Goal: Check status

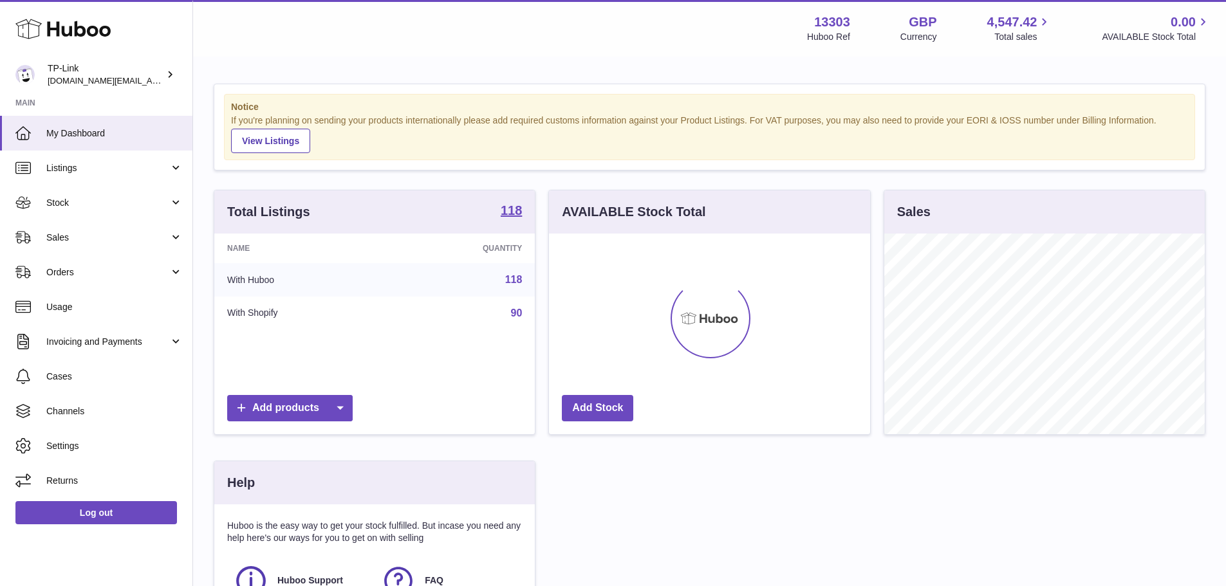
scroll to position [201, 321]
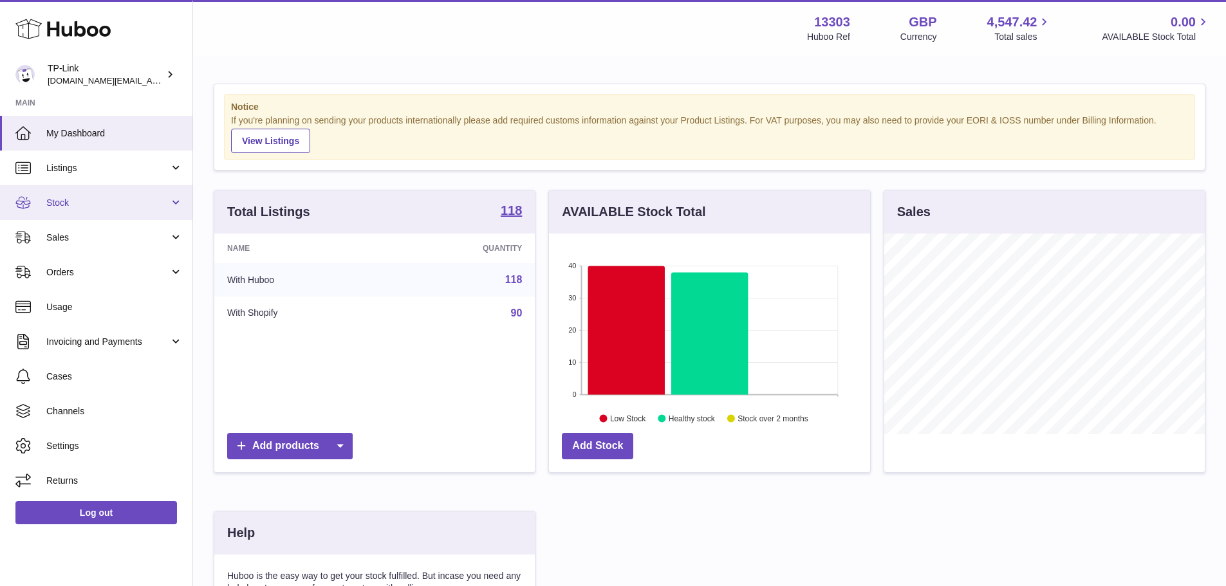
click at [131, 194] on link "Stock" at bounding box center [96, 202] width 192 height 35
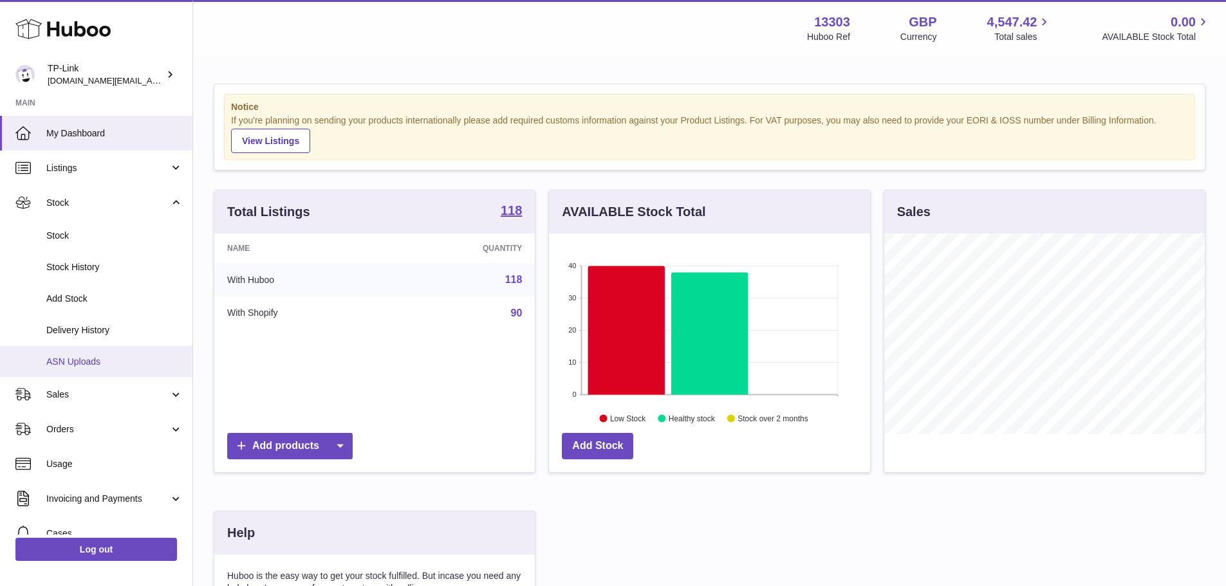
click at [118, 364] on span "ASN Uploads" at bounding box center [114, 362] width 136 height 12
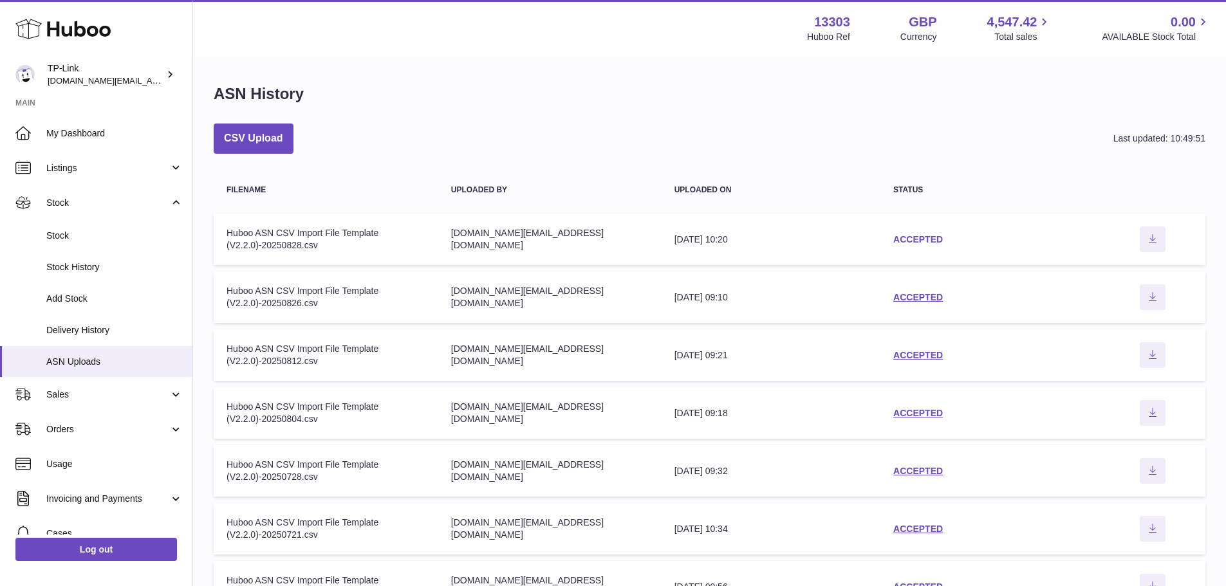
click at [902, 238] on link "ACCEPTED" at bounding box center [918, 239] width 50 height 10
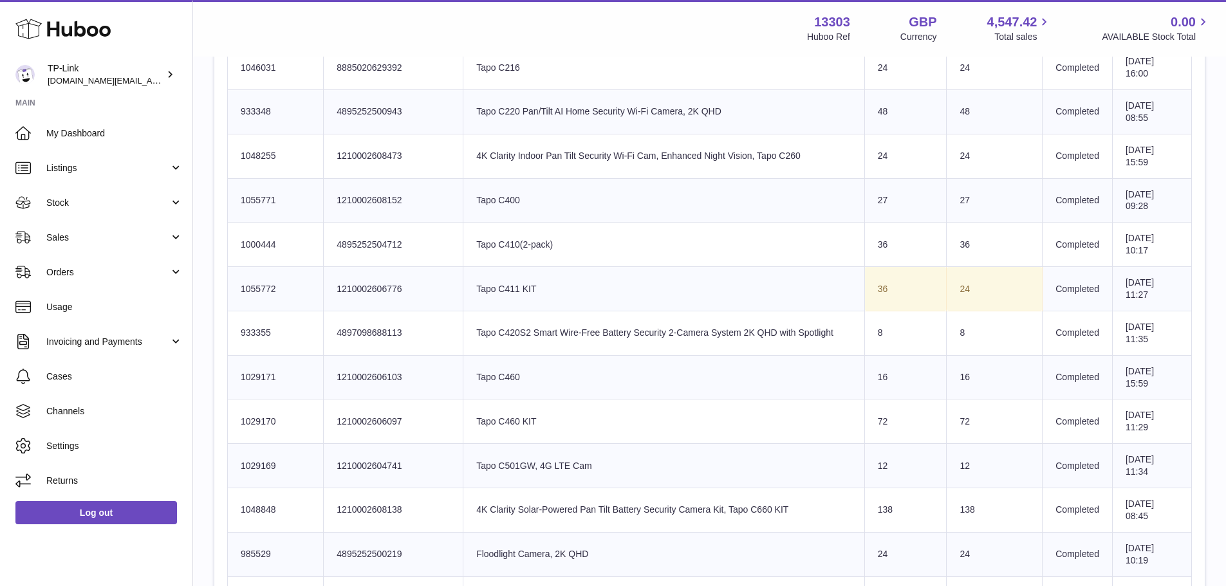
scroll to position [901, 0]
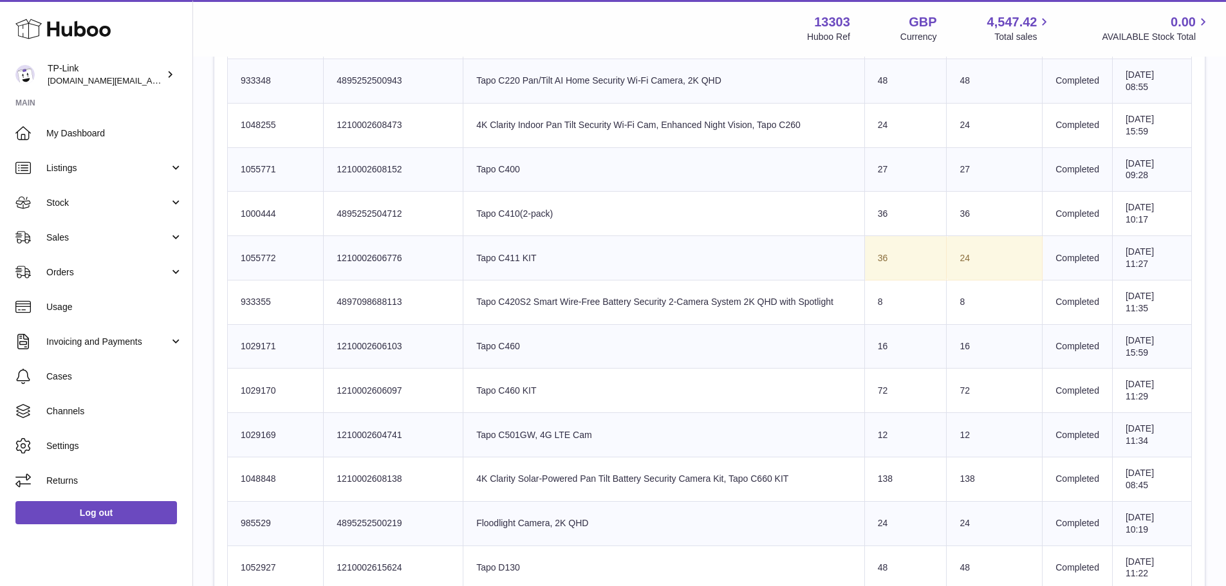
drag, startPoint x: 871, startPoint y: 252, endPoint x: 962, endPoint y: 248, distance: 91.4
click at [962, 248] on tr "Huboo SKU Number 1055772 Client Identifier 1210002606776 Product title Tapo C41…" at bounding box center [710, 258] width 964 height 44
click at [962, 248] on td "24" at bounding box center [995, 258] width 96 height 44
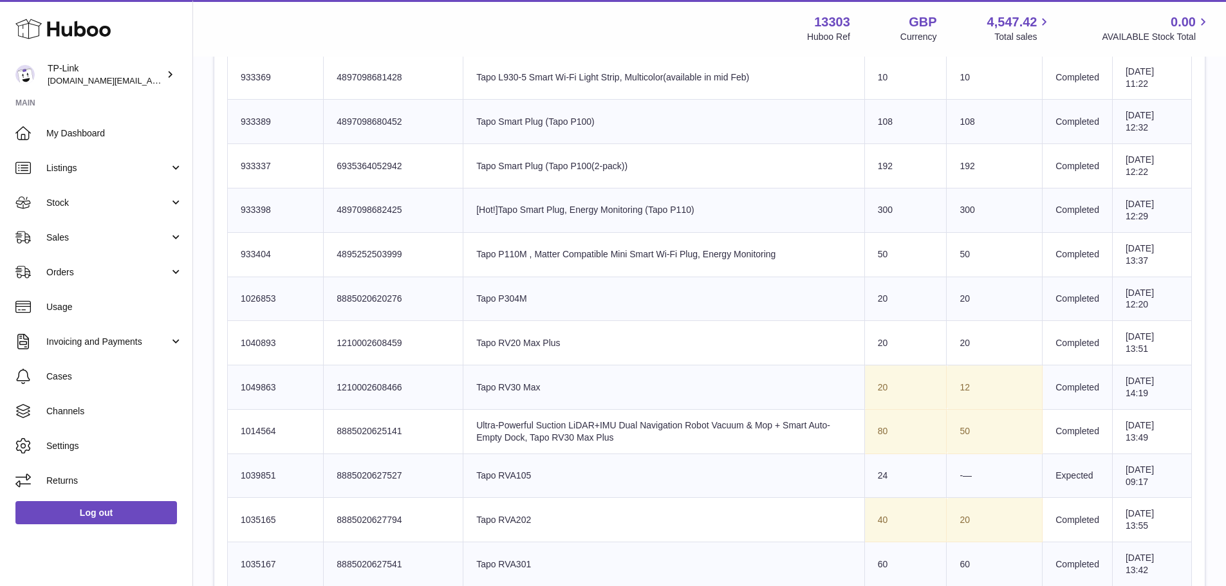
scroll to position [2317, 0]
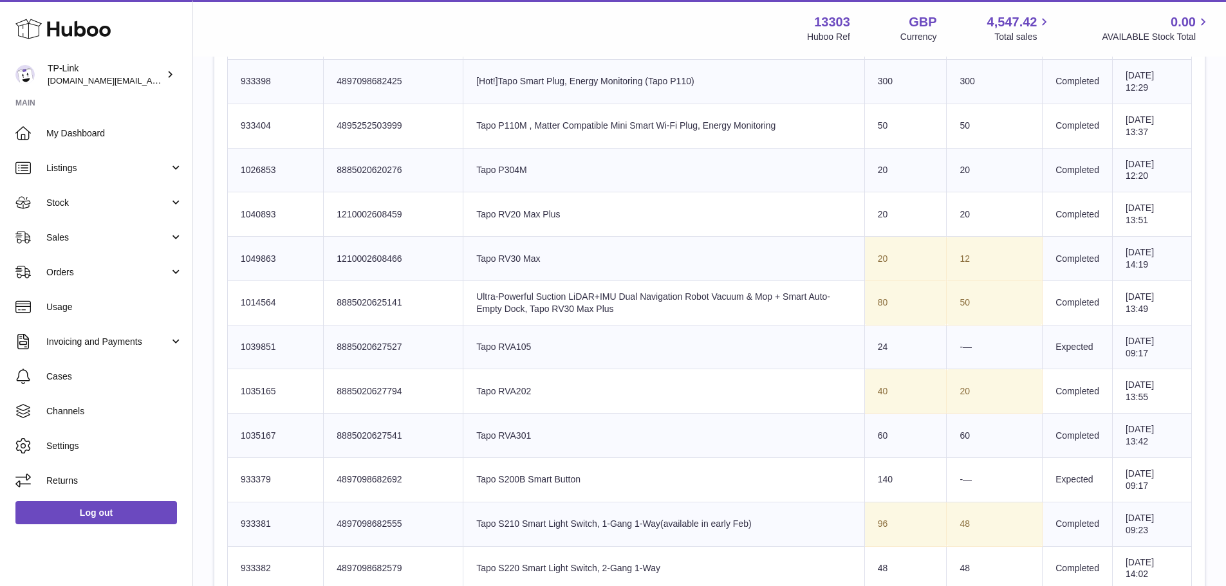
drag, startPoint x: 942, startPoint y: 299, endPoint x: 991, endPoint y: 311, distance: 50.6
click at [991, 311] on td "50" at bounding box center [995, 303] width 96 height 44
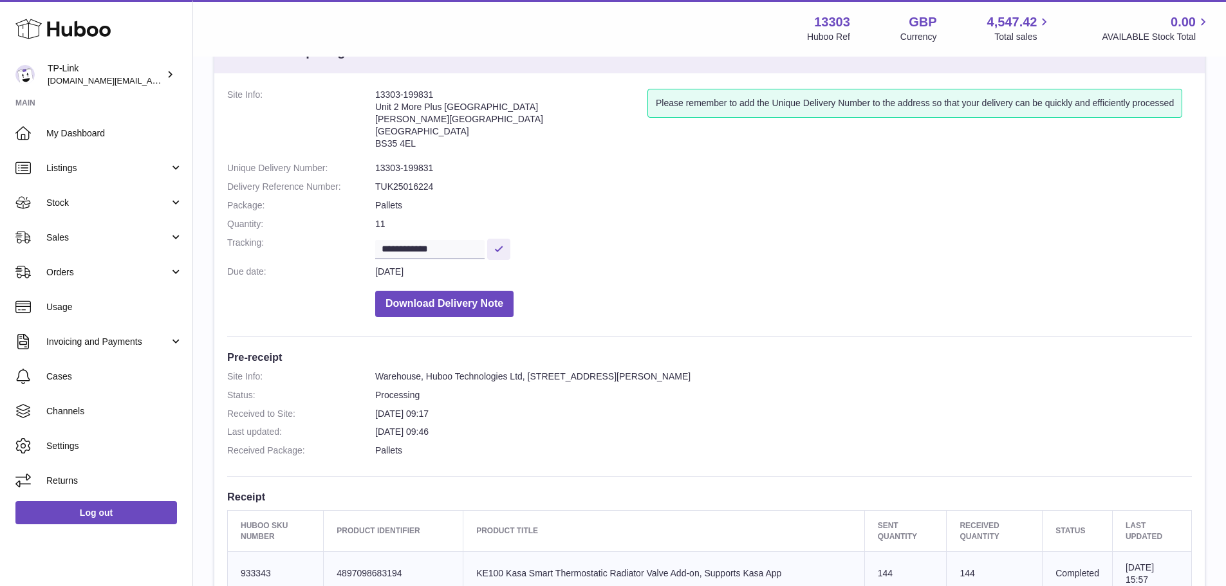
scroll to position [0, 0]
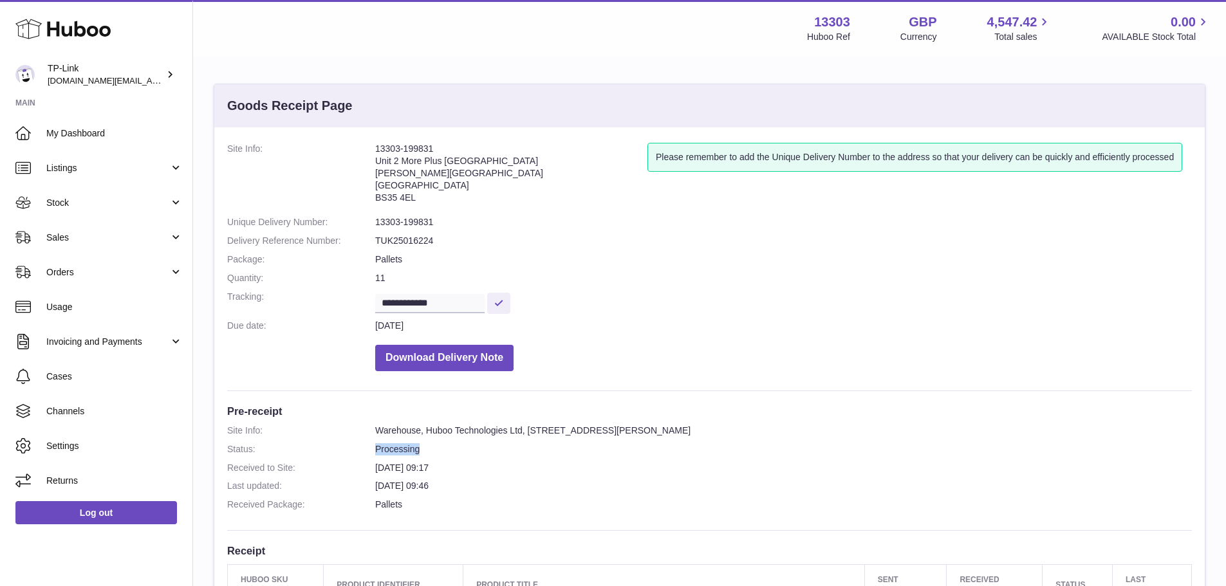
drag, startPoint x: 451, startPoint y: 440, endPoint x: 365, endPoint y: 447, distance: 86.5
click at [365, 447] on dl "Site Info: Warehouse, Huboo Technologies Ltd, [STREET_ADDRESS][PERSON_NAME] Sta…" at bounding box center [709, 471] width 965 height 93
click at [365, 447] on dt "Status:" at bounding box center [301, 449] width 148 height 12
